Goal: Task Accomplishment & Management: Use online tool/utility

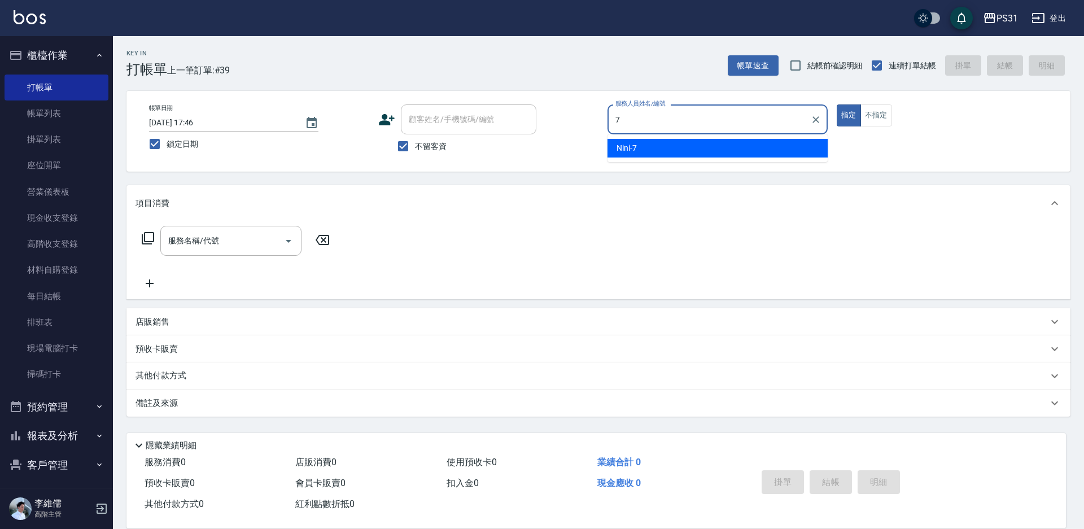
type input "Nini-7"
type button "true"
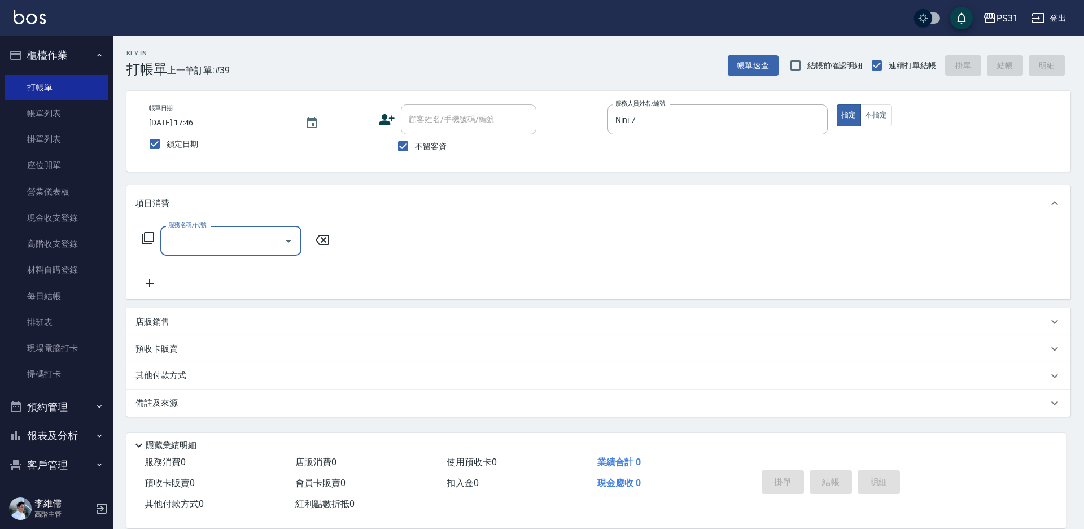
type input "7"
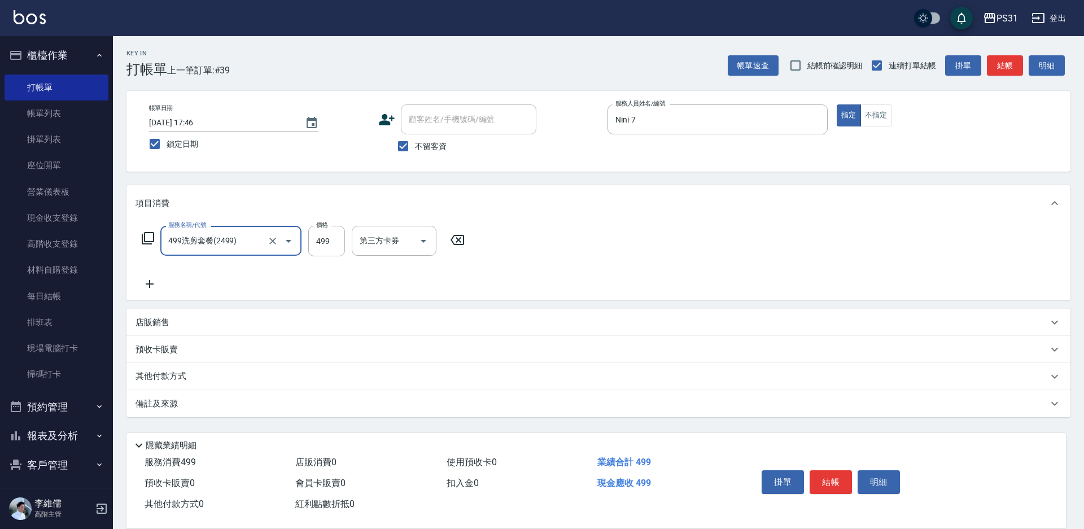
type input "499洗剪套餐(2499)"
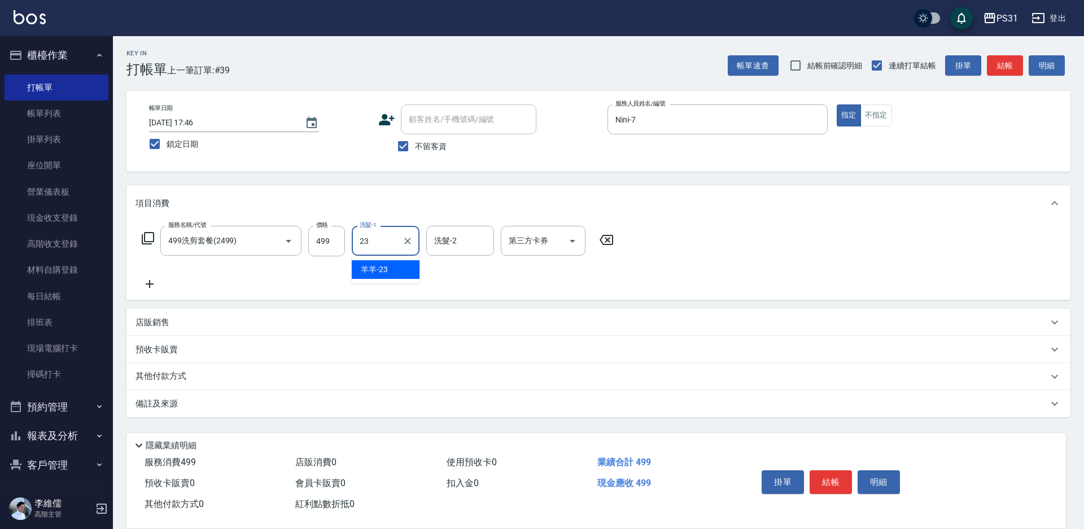
type input "羊羊-23"
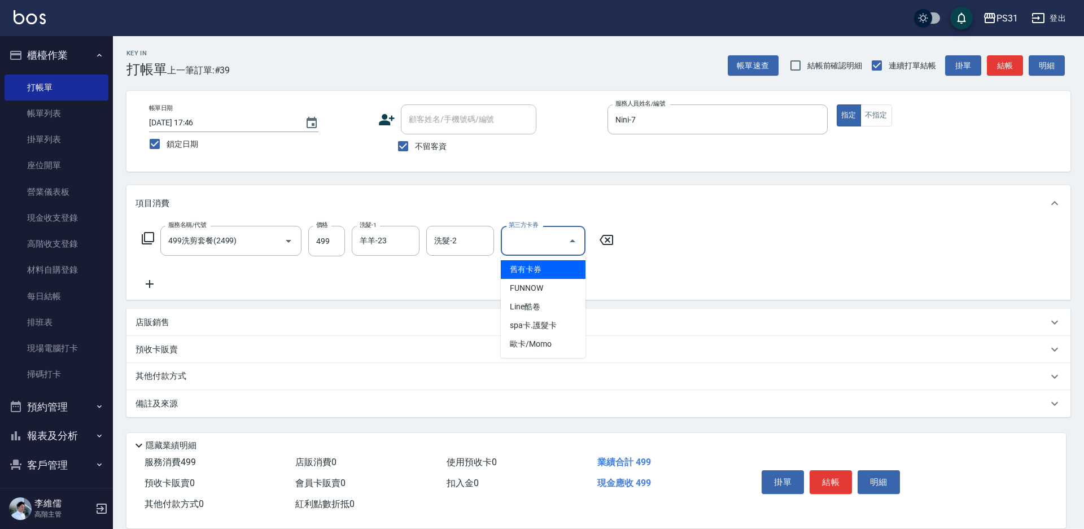
type input "舊有卡券"
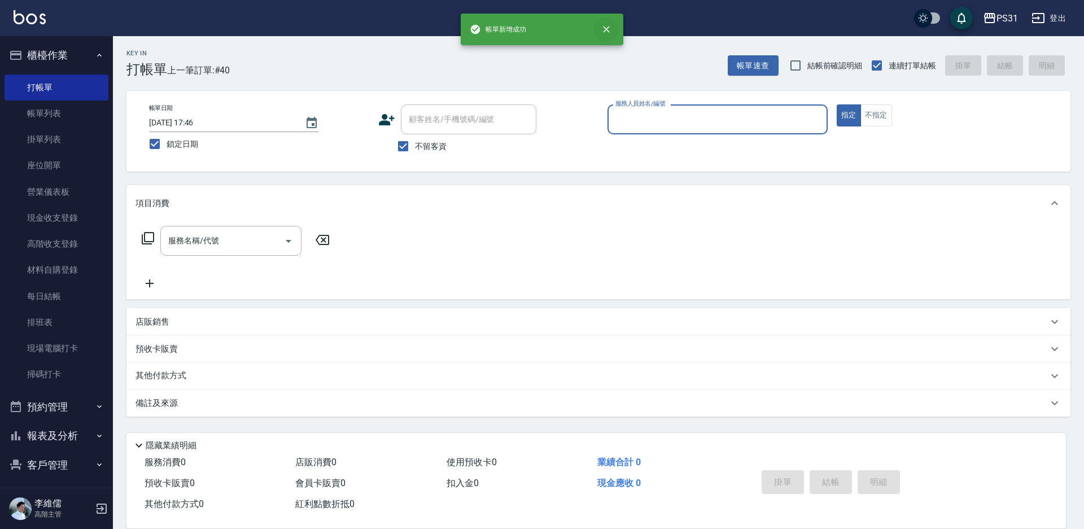
click at [605, 27] on icon "close" at bounding box center [606, 29] width 11 height 11
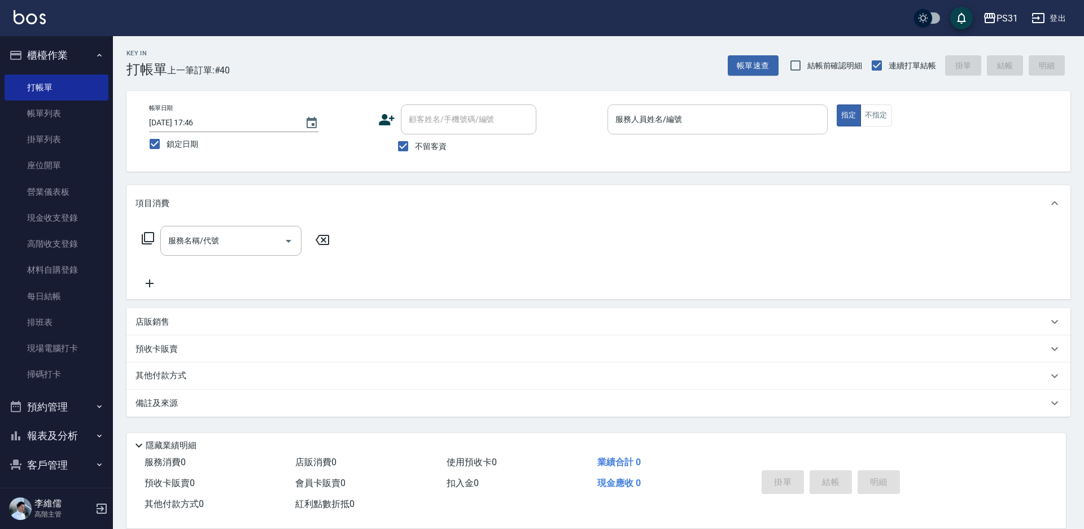
click at [641, 110] on div "服務人員姓名/編號 服務人員姓名/編號" at bounding box center [717, 119] width 220 height 30
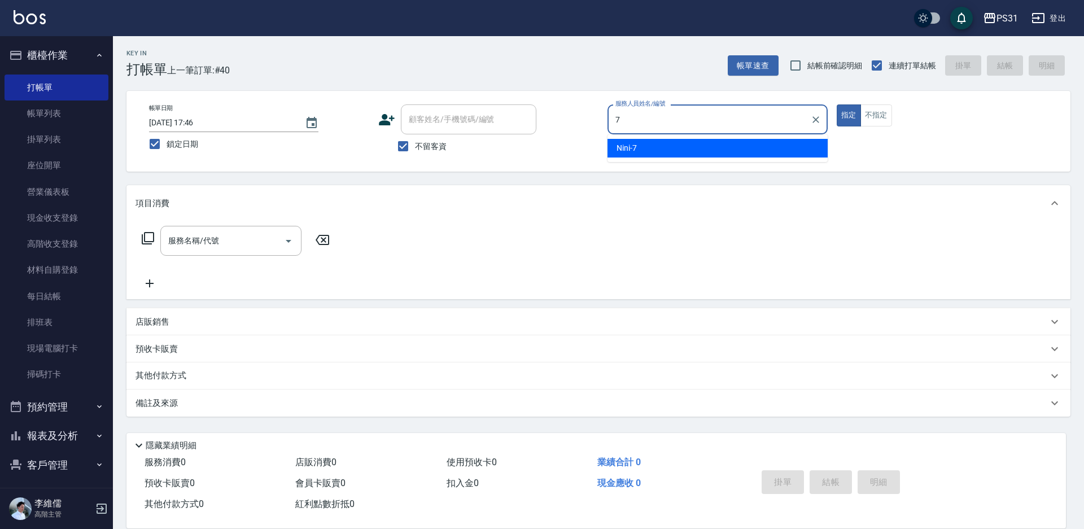
type input "Nini-7"
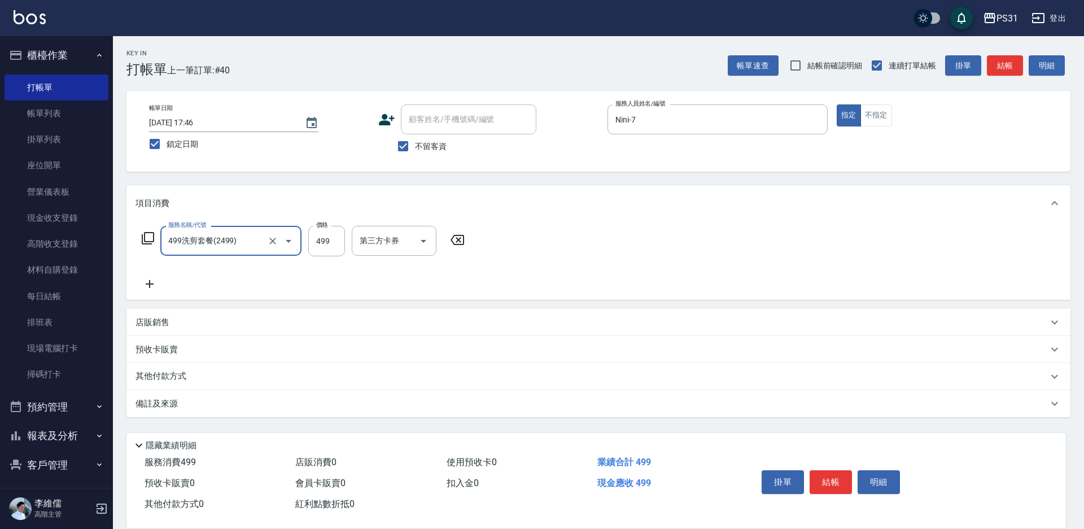
type input "499洗剪套餐(2499)"
type input "449"
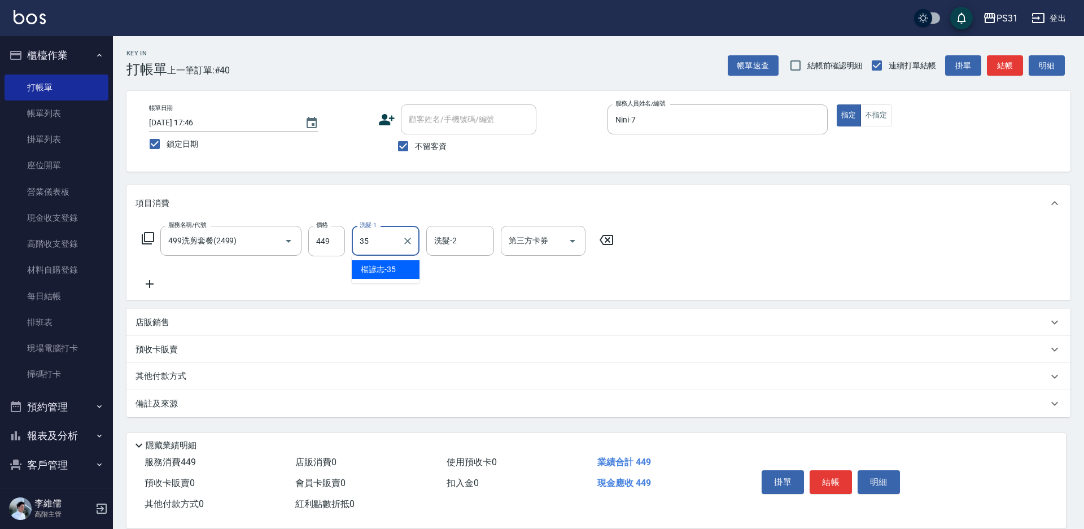
type input "楊諺志-35"
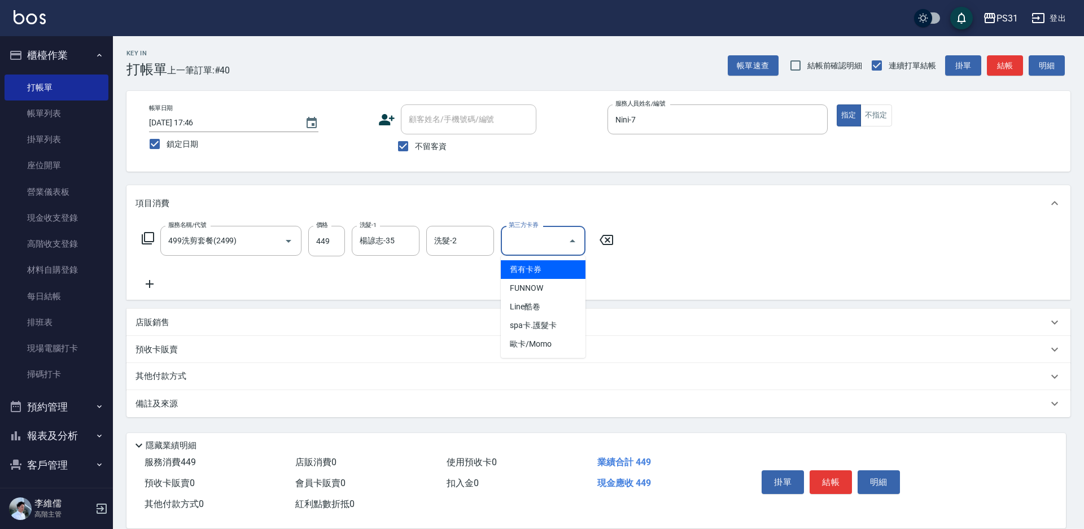
type input "舊有卡券"
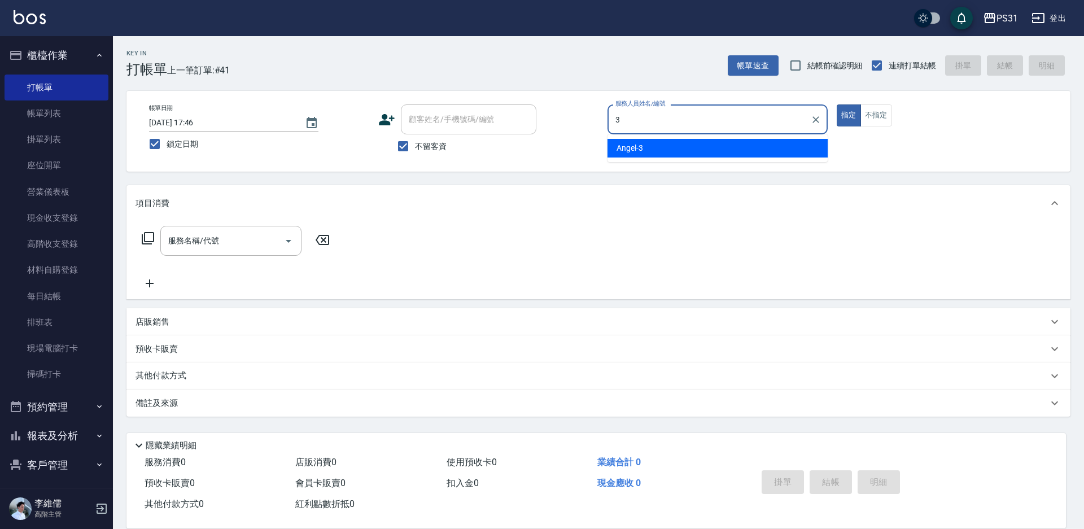
type input "[PERSON_NAME]-3"
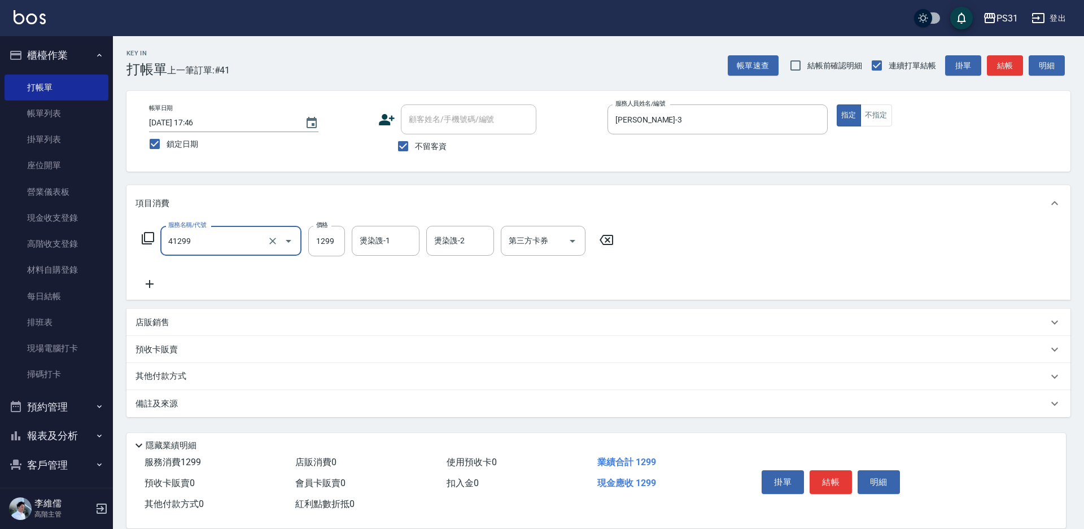
type input "長髮染髮(41299)"
type input "1000"
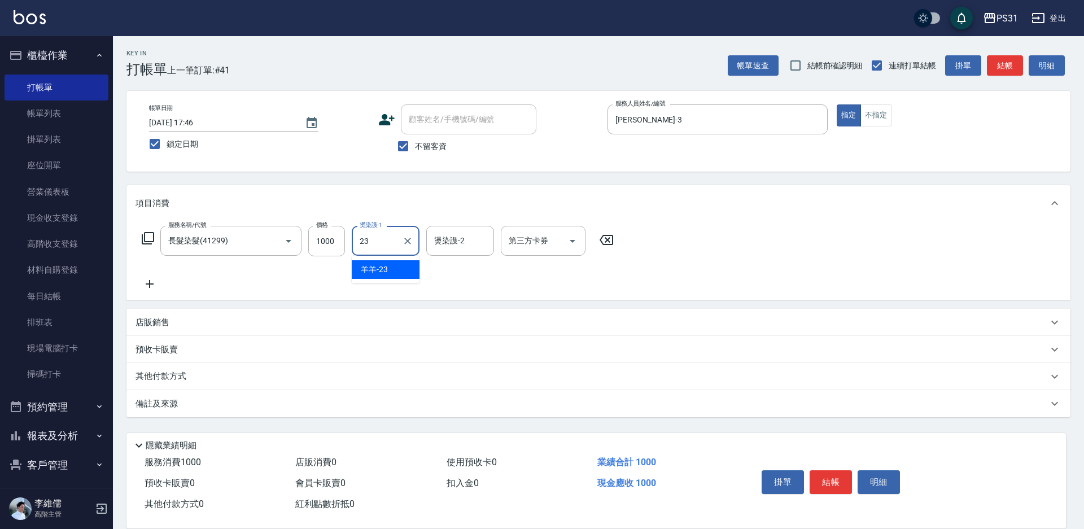
type input "羊羊-23"
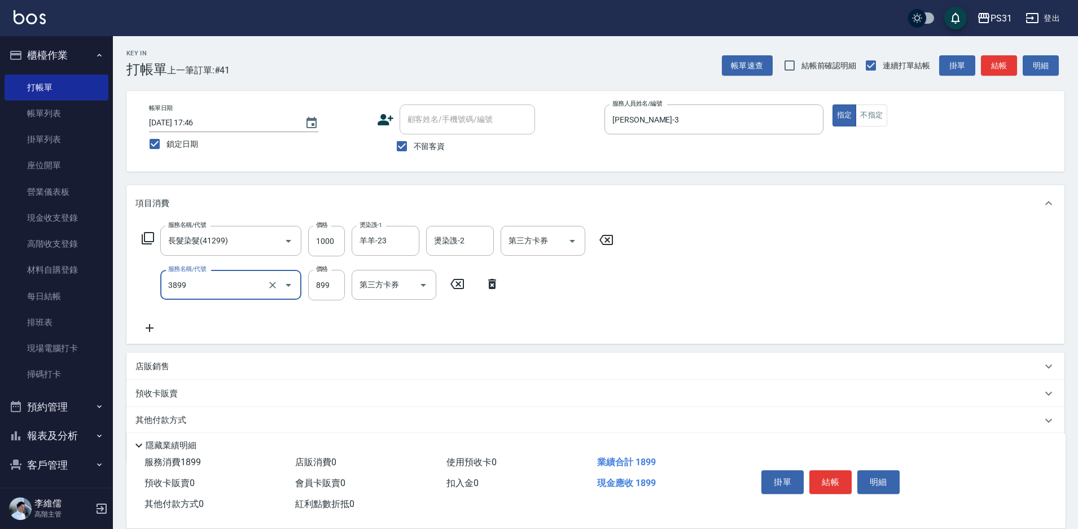
type input "基礎燙(3899)"
type input "1000"
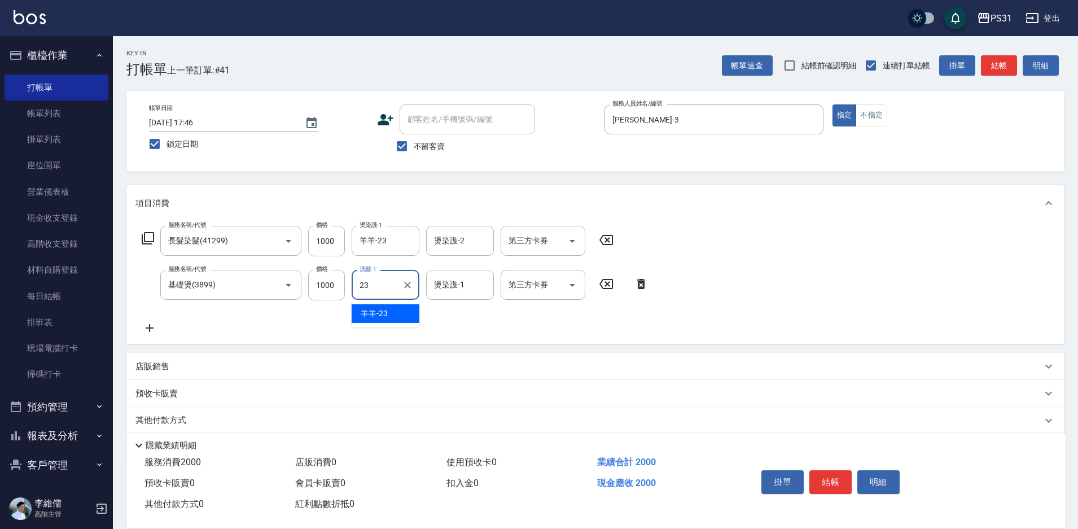
type input "羊羊-23"
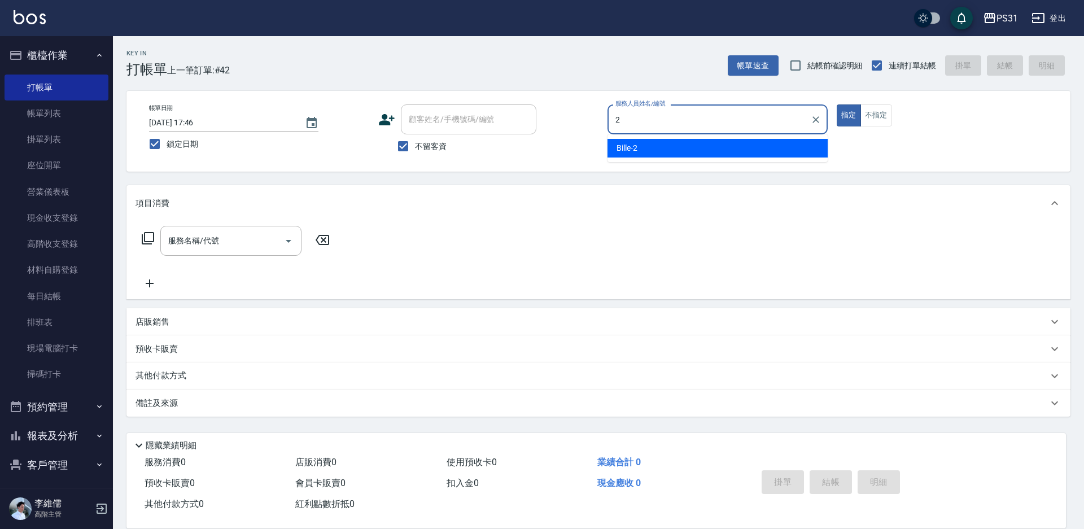
type input "Bille-2"
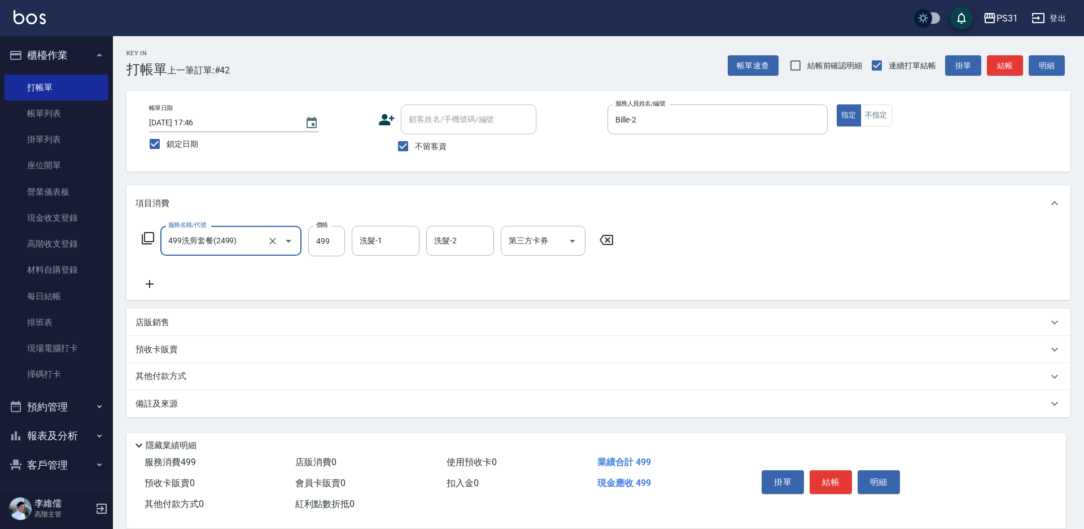
type input "499洗剪套餐(2499)"
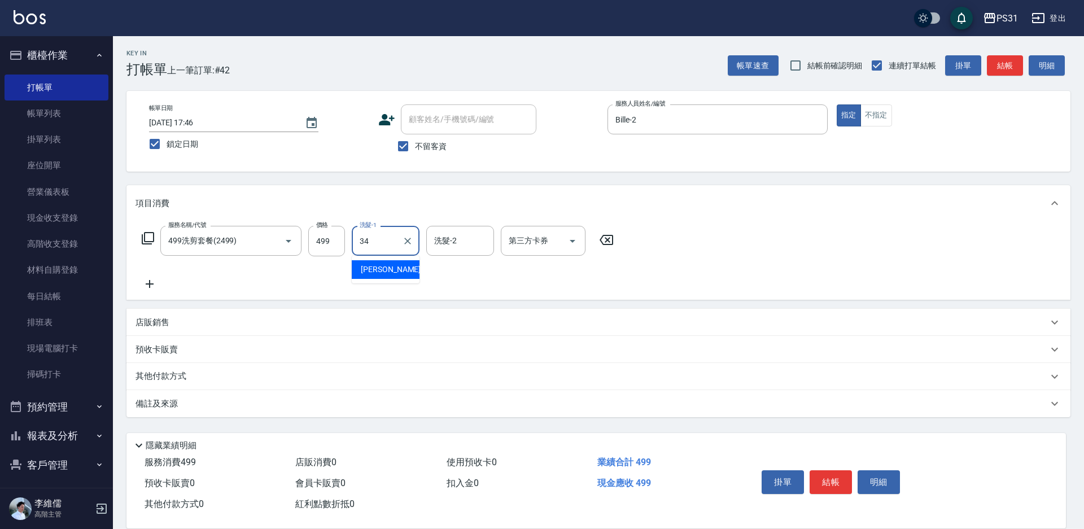
type input "[PERSON_NAME]-34"
